Goal: Transaction & Acquisition: Purchase product/service

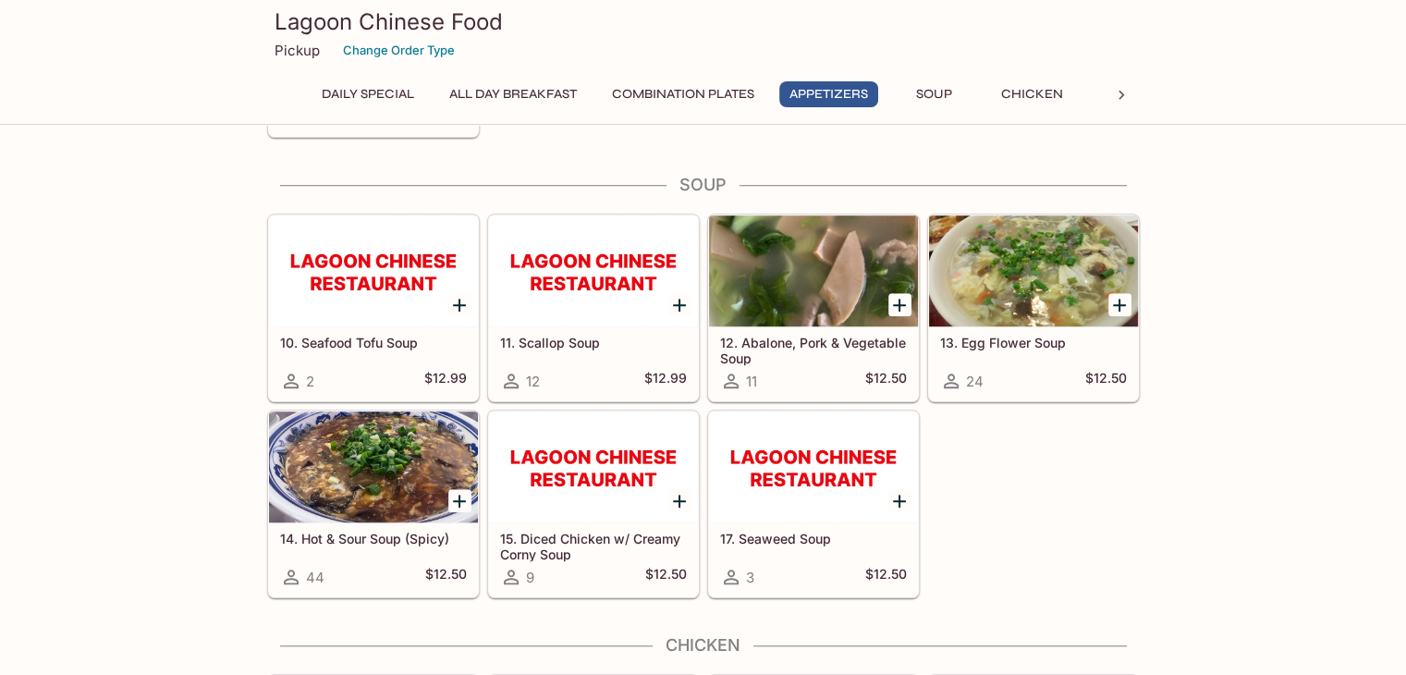
scroll to position [1426, 0]
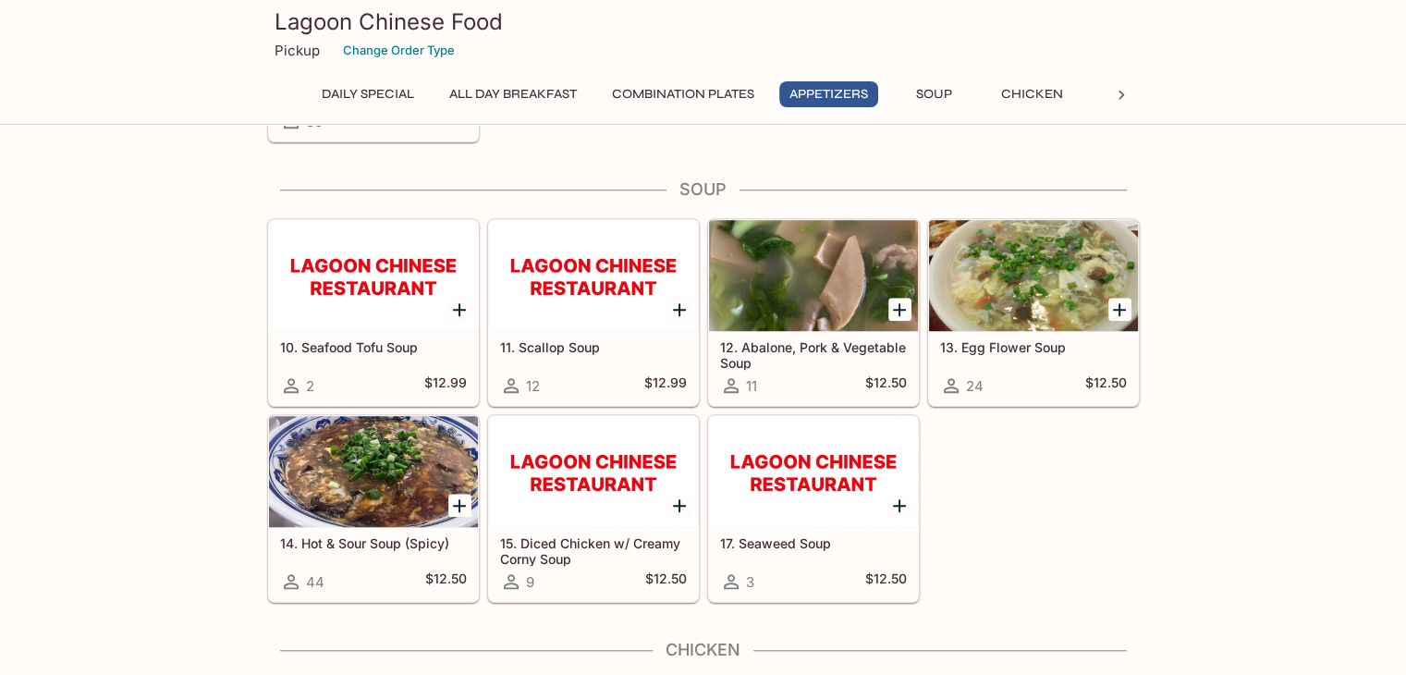
click at [459, 496] on icon "Add 14. Hot & Sour Soup (Spicy)" at bounding box center [459, 506] width 22 height 22
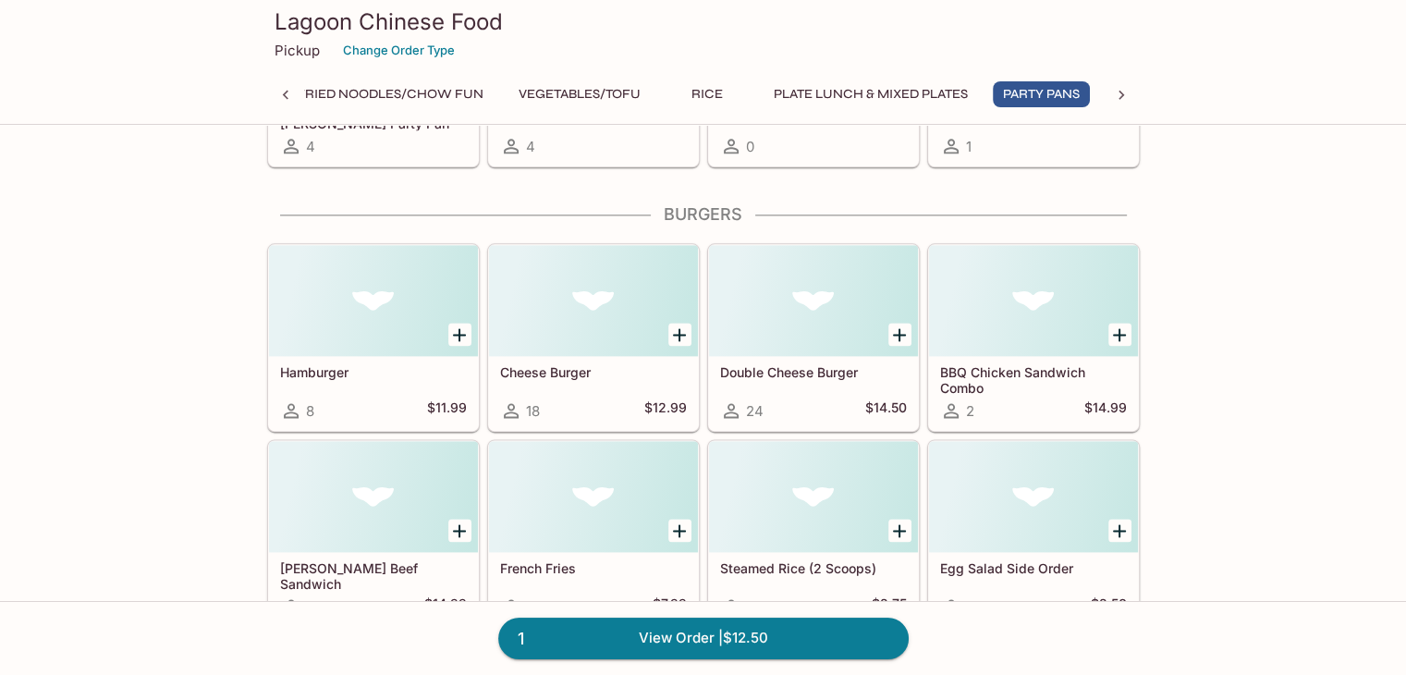
scroll to position [0, 0]
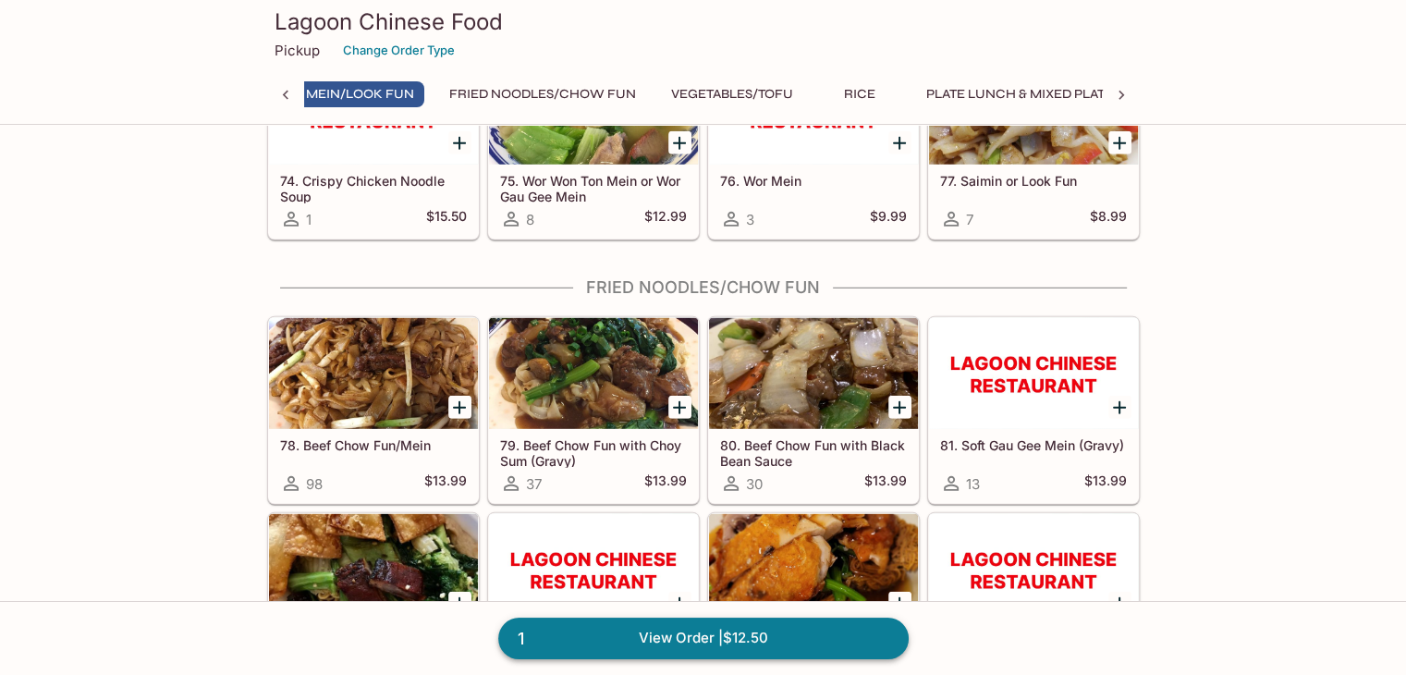
click at [845, 631] on link "1 View Order | $12.50" at bounding box center [703, 638] width 410 height 41
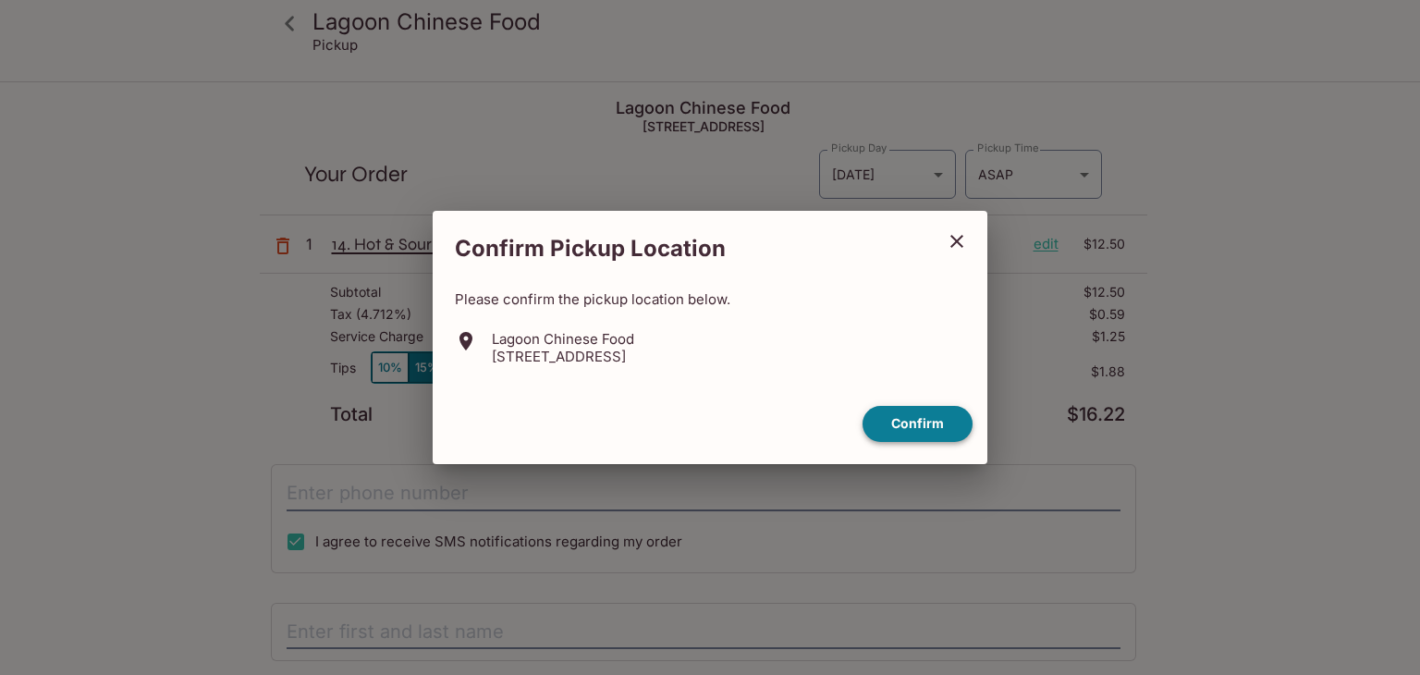
click at [945, 428] on button "Confirm" at bounding box center [918, 424] width 110 height 36
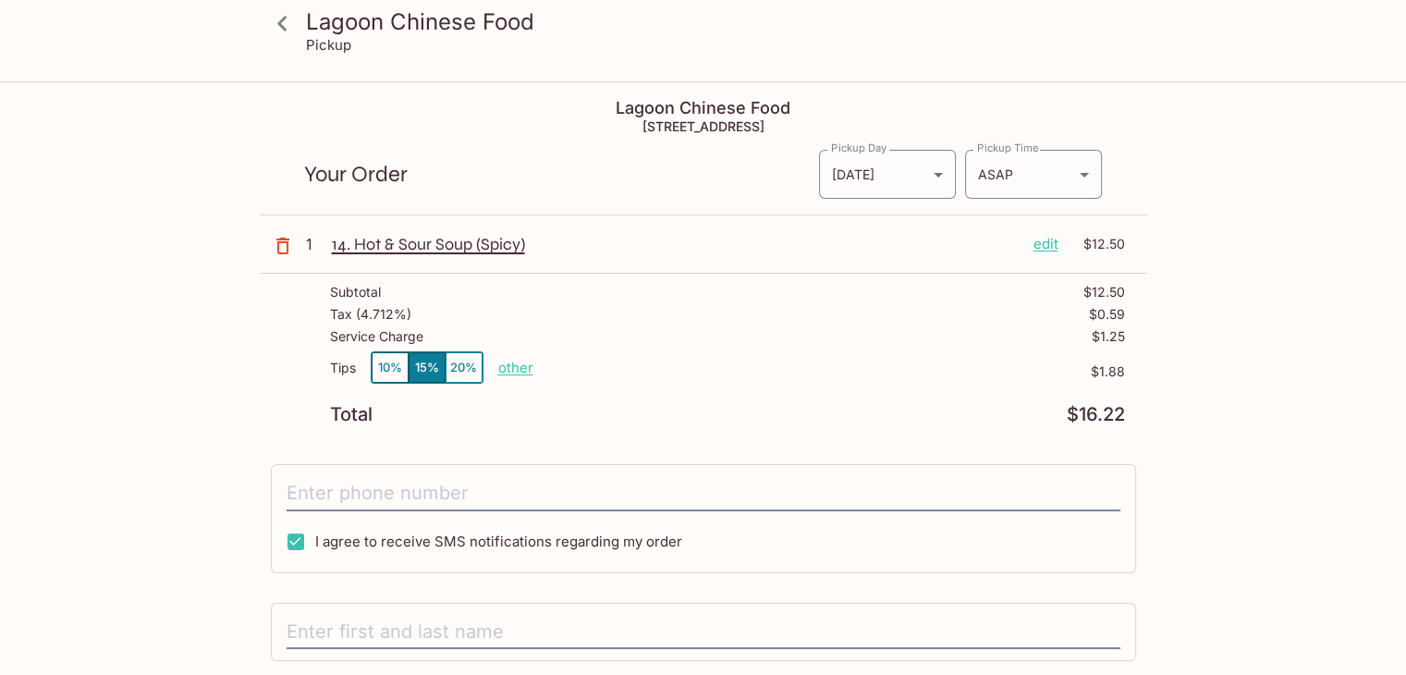
click at [270, 22] on icon at bounding box center [282, 23] width 32 height 32
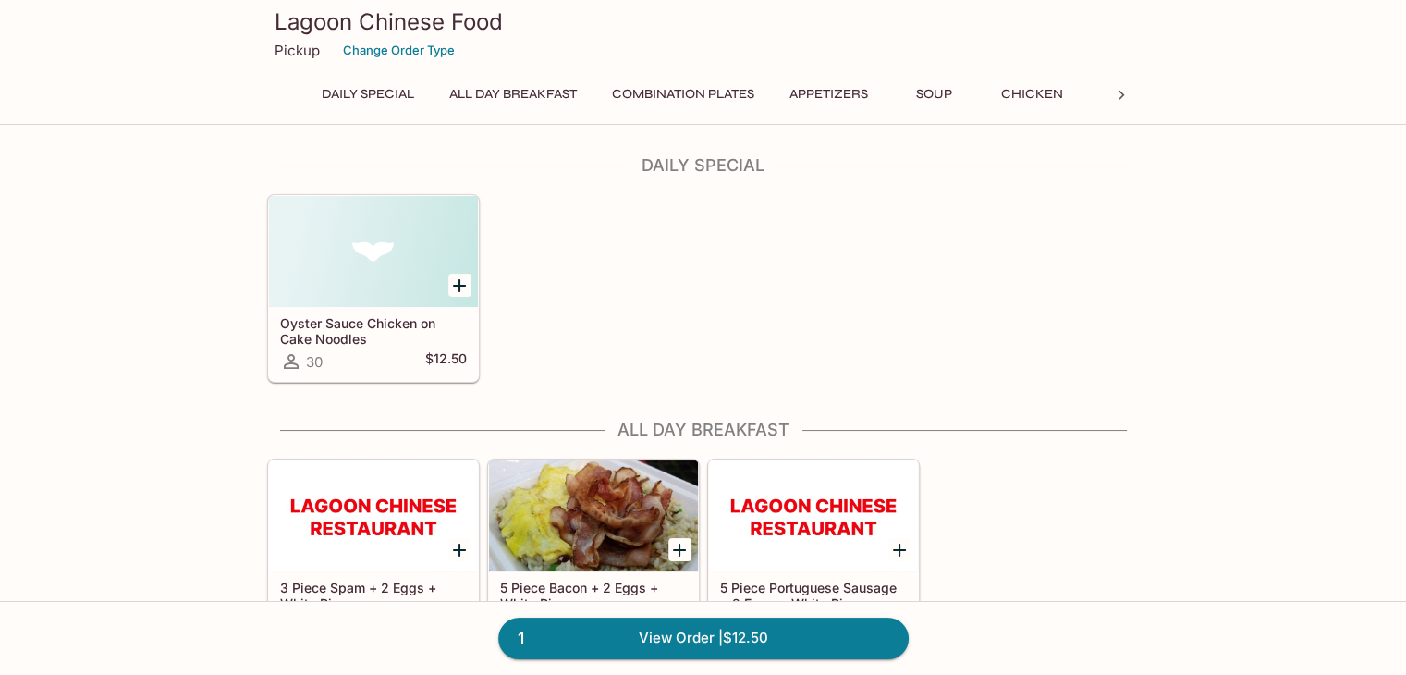
click at [707, 99] on button "Combination Plates" at bounding box center [683, 94] width 163 height 26
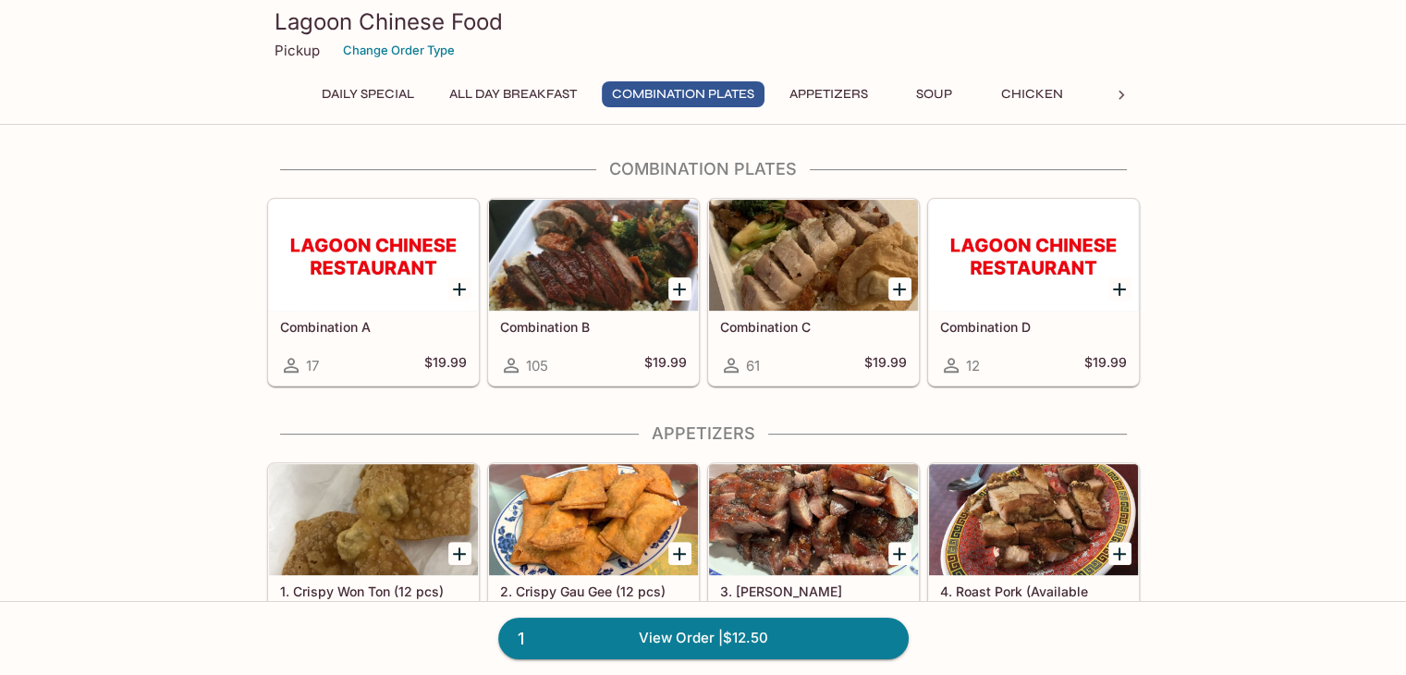
click at [358, 263] on div at bounding box center [373, 255] width 209 height 111
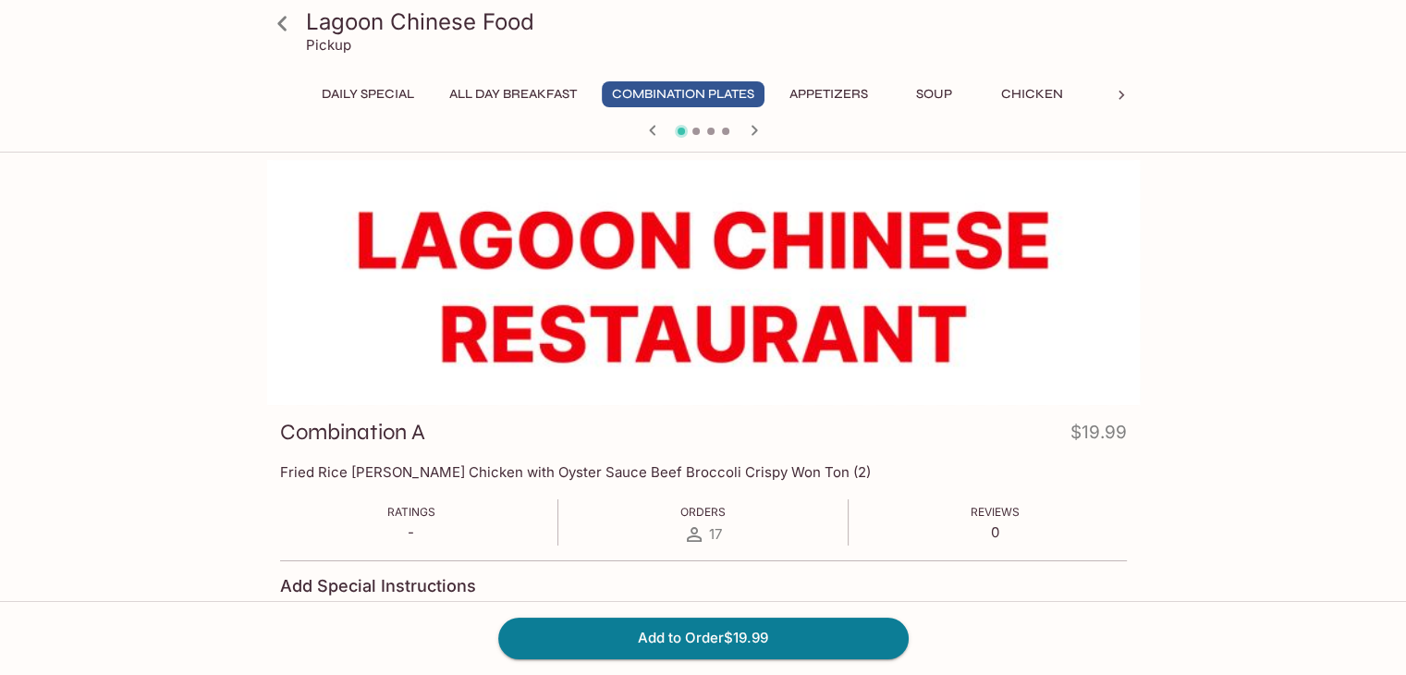
click at [755, 130] on icon "button" at bounding box center [754, 130] width 6 height 10
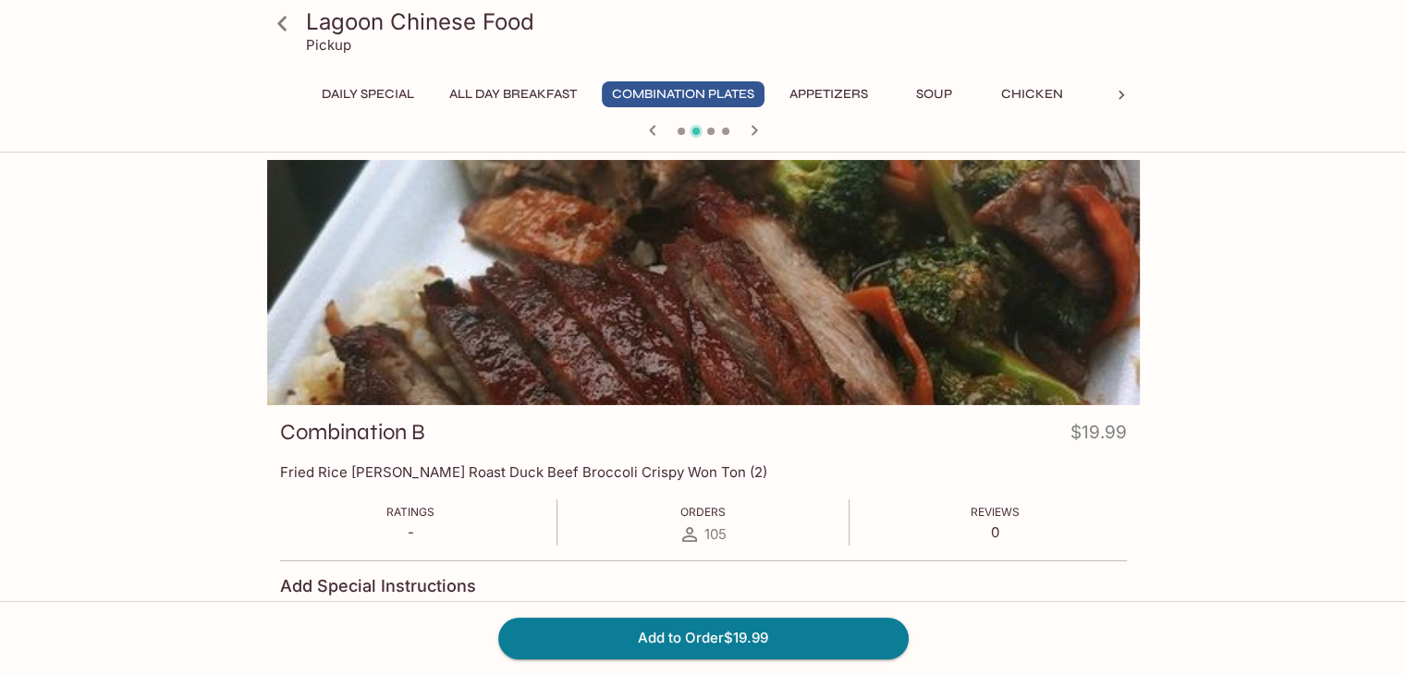
click at [753, 129] on icon "button" at bounding box center [754, 130] width 22 height 22
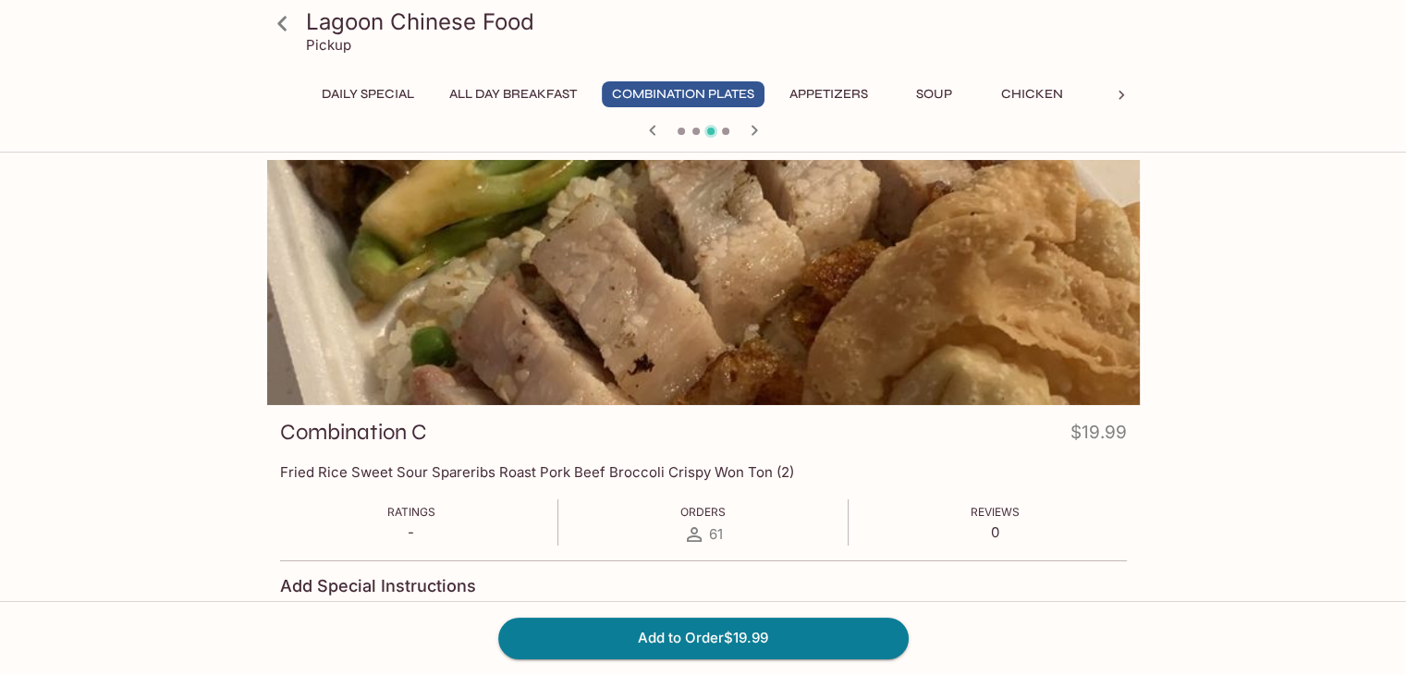
click at [753, 129] on icon "button" at bounding box center [754, 130] width 22 height 22
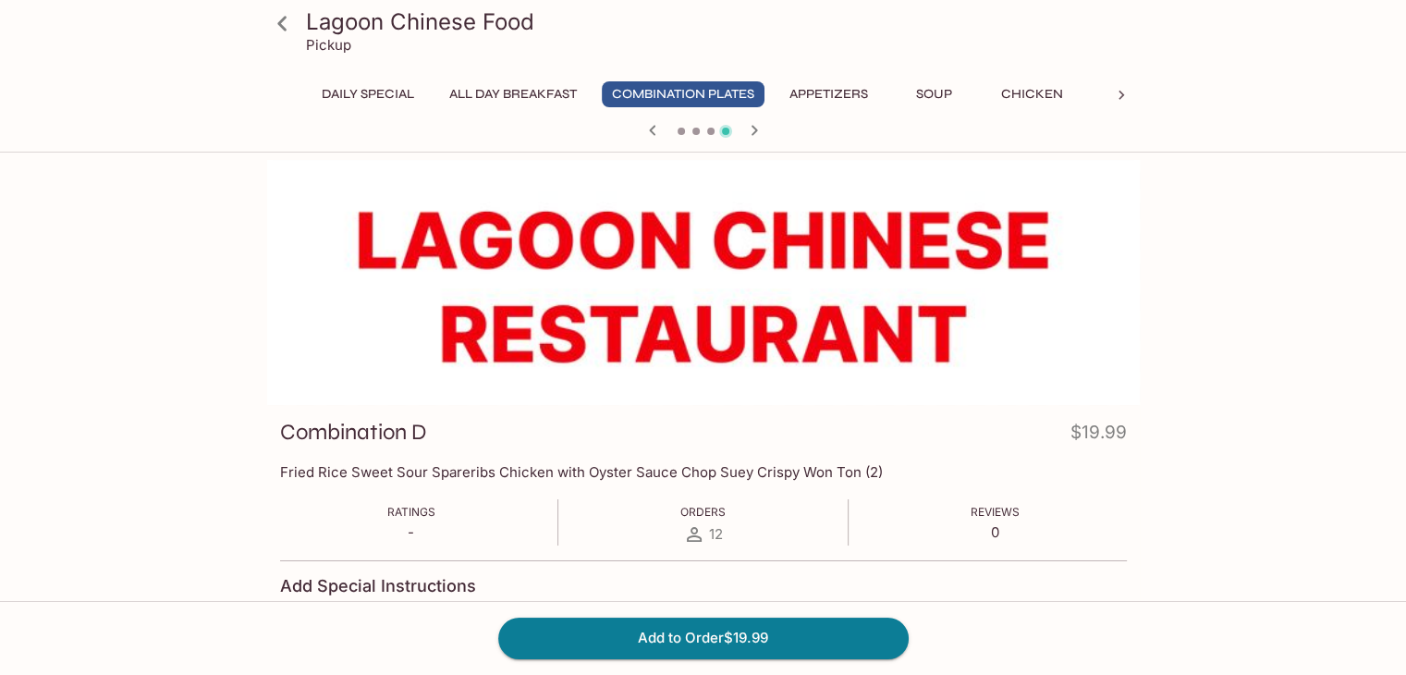
click at [753, 129] on icon "button" at bounding box center [754, 130] width 22 height 22
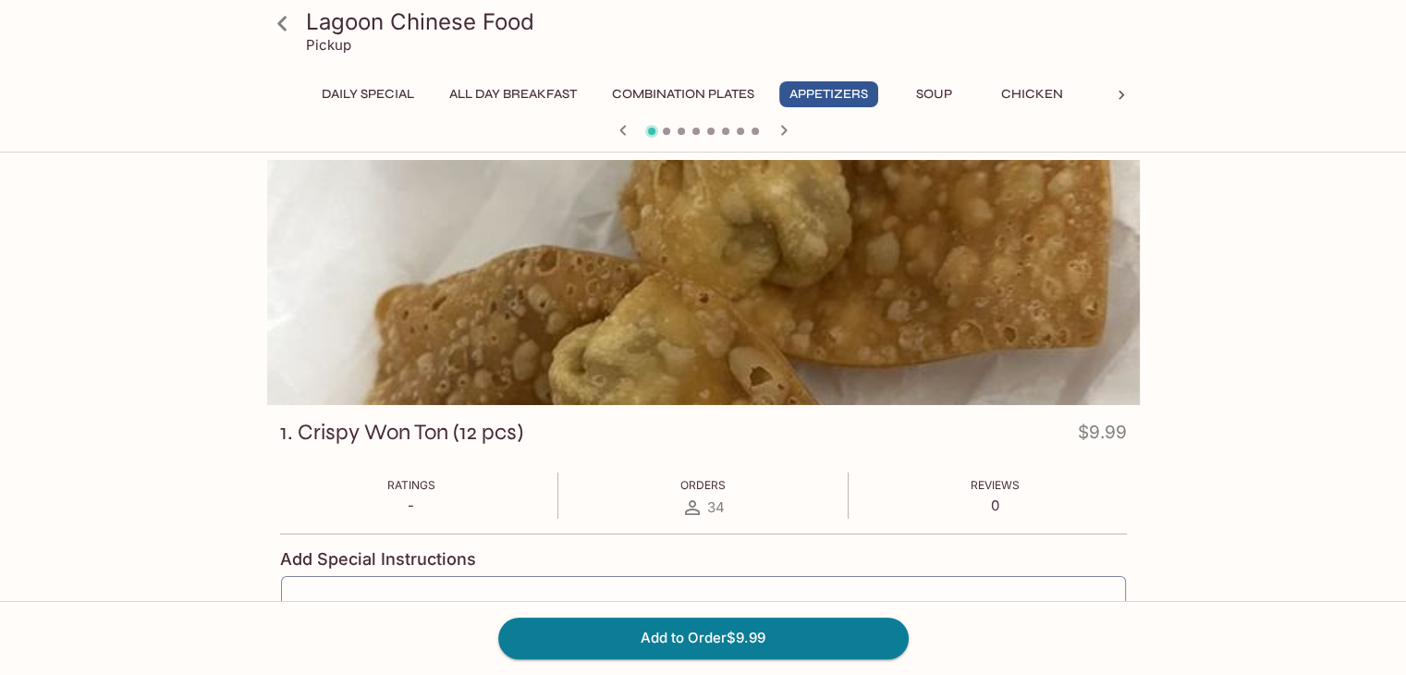
click at [281, 22] on icon at bounding box center [282, 23] width 32 height 32
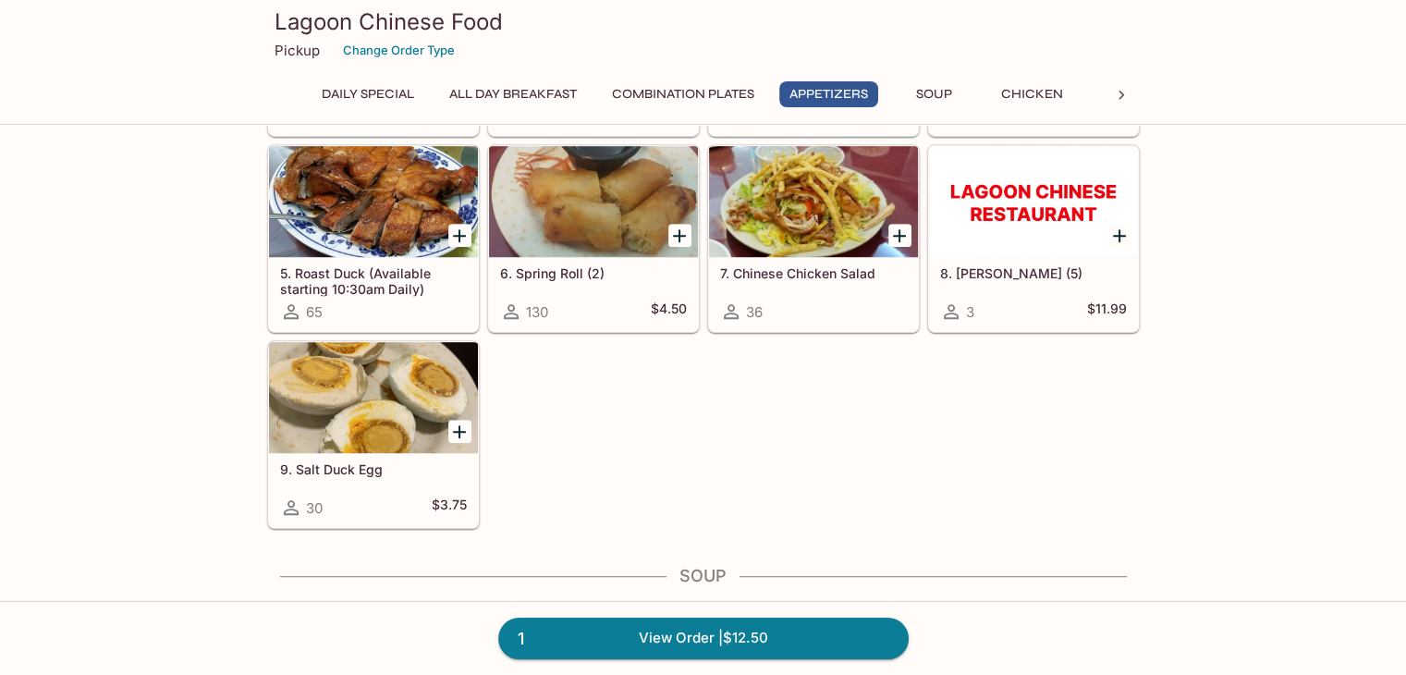
scroll to position [1039, 0]
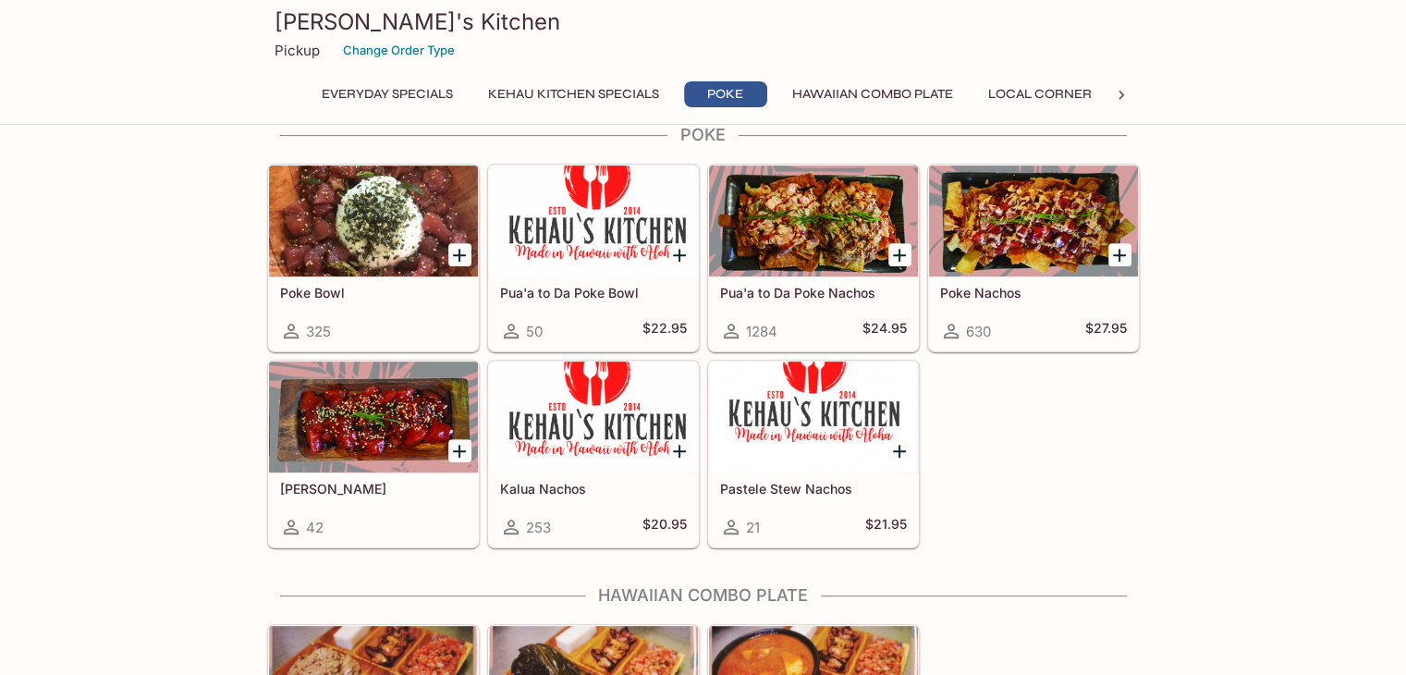
scroll to position [757, 0]
